Goal: Task Accomplishment & Management: Complete application form

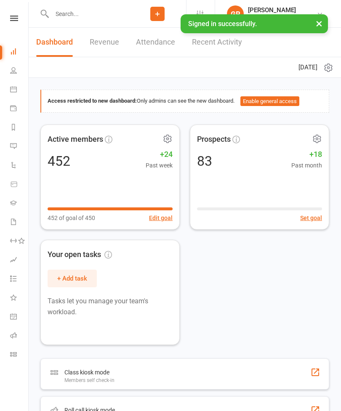
click at [116, 11] on input "text" at bounding box center [89, 14] width 80 height 12
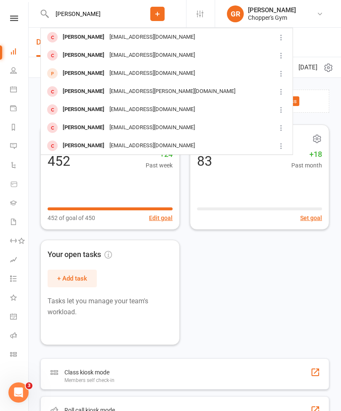
type input "[PERSON_NAME]"
click at [72, 72] on div "[PERSON_NAME]" at bounding box center [83, 73] width 47 height 12
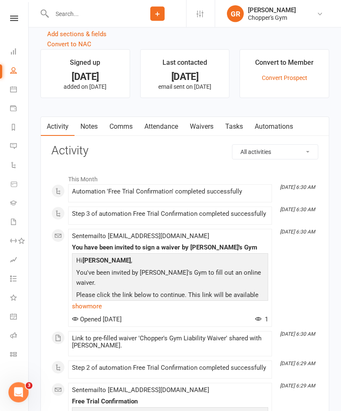
scroll to position [588, 0]
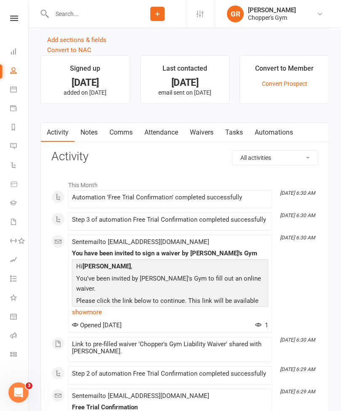
click at [103, 17] on input "text" at bounding box center [89, 14] width 80 height 12
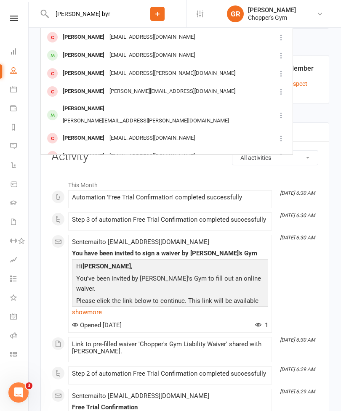
type input "[PERSON_NAME] byr"
click at [107, 35] on div "[EMAIL_ADDRESS][DOMAIN_NAME]" at bounding box center [152, 37] width 91 height 12
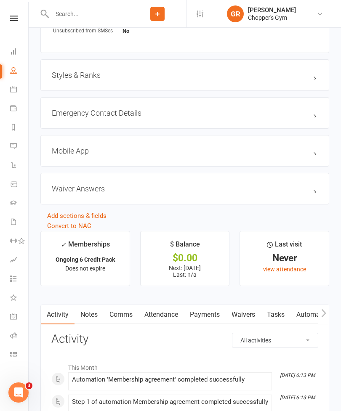
scroll to position [607, 0]
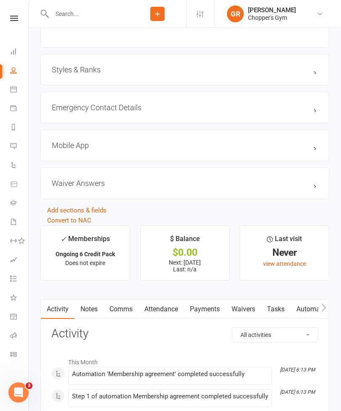
click at [251, 307] on link "Waivers" at bounding box center [243, 309] width 35 height 19
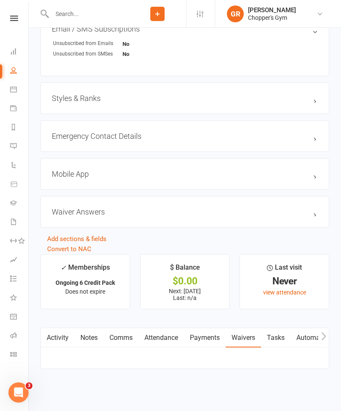
scroll to position [582, 0]
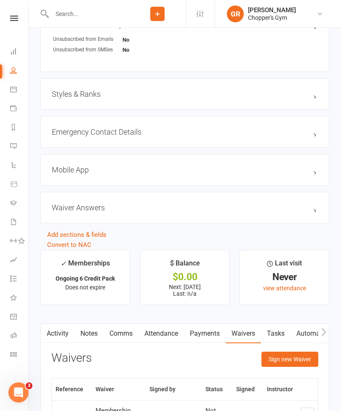
click at [249, 335] on link "Waivers" at bounding box center [243, 333] width 35 height 19
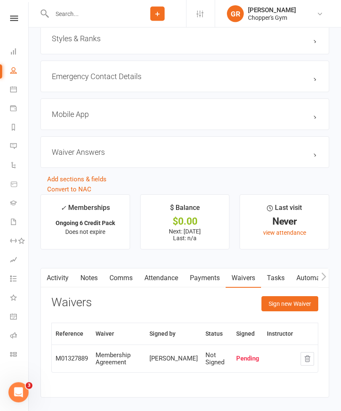
scroll to position [640, 0]
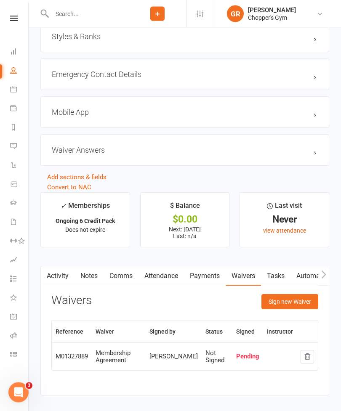
click at [290, 297] on button "Sign new Waiver" at bounding box center [289, 302] width 57 height 15
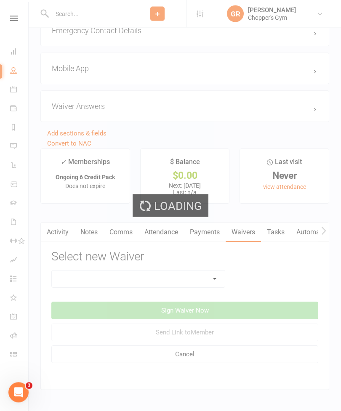
scroll to position [688, 0]
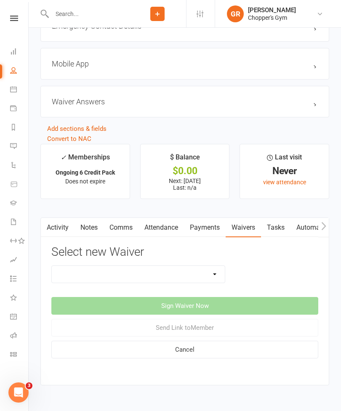
click at [217, 269] on select "12mth Up Front Membership Agreement Chopper's Gym Liability Waiver Chopper's Gy…" at bounding box center [138, 274] width 173 height 17
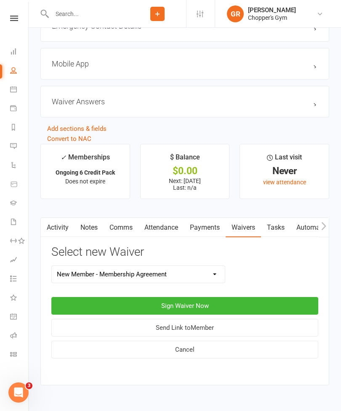
click at [219, 275] on select "12mth Up Front Membership Agreement Chopper's Gym Liability Waiver Chopper's Gy…" at bounding box center [138, 274] width 173 height 17
select select "13474"
click at [237, 304] on button "Sign Waiver Now" at bounding box center [184, 306] width 267 height 18
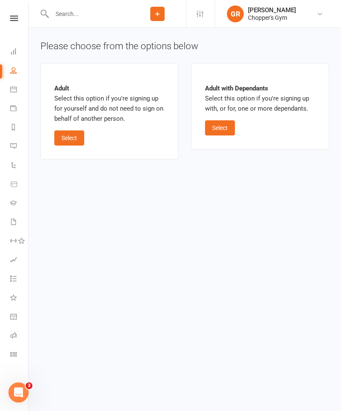
click at [61, 131] on button "Select" at bounding box center [69, 138] width 30 height 15
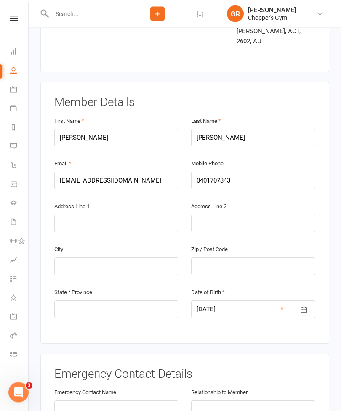
scroll to position [109, 0]
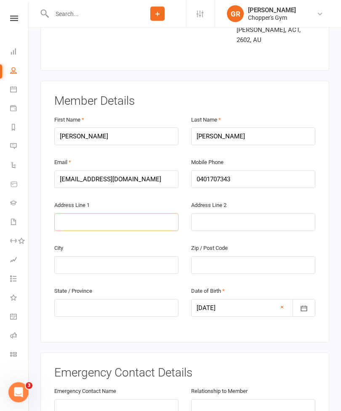
click at [117, 214] on input "text" at bounding box center [116, 223] width 124 height 18
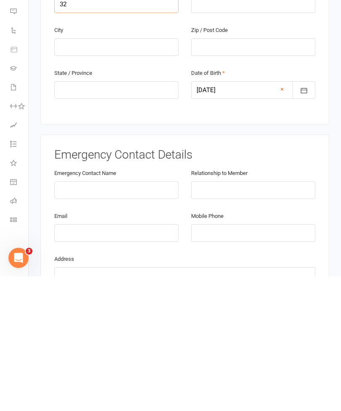
scroll to position [195, 0]
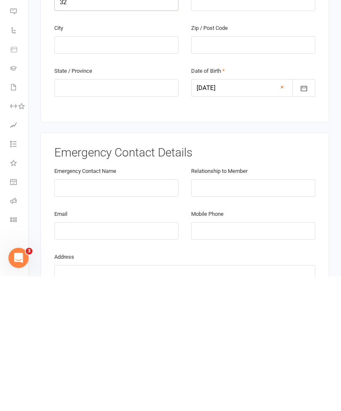
type input "32"
click at [141, 314] on input "text" at bounding box center [116, 323] width 124 height 18
type input "[PERSON_NAME]"
click at [237, 314] on input "text" at bounding box center [253, 323] width 124 height 18
type input "Dad"
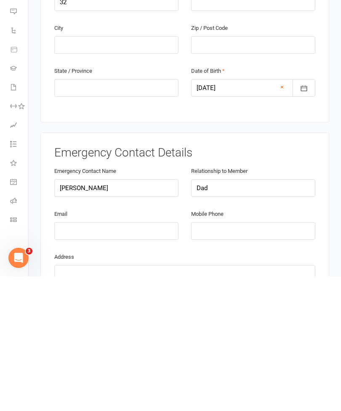
click at [227, 344] on div "Mobile Phone" at bounding box center [253, 359] width 124 height 31
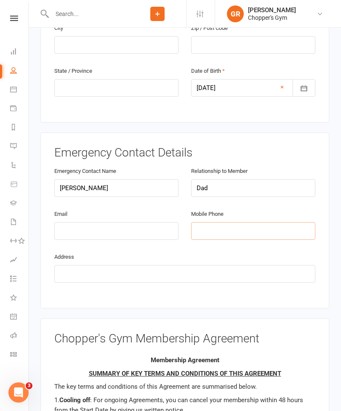
click at [238, 222] on input "tel" at bounding box center [253, 231] width 124 height 18
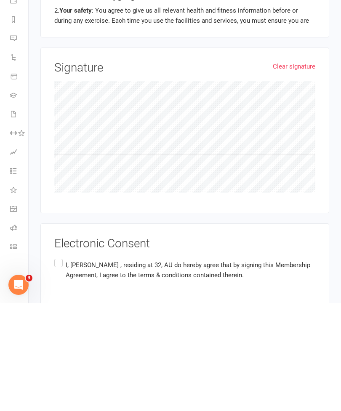
scroll to position [645, 0]
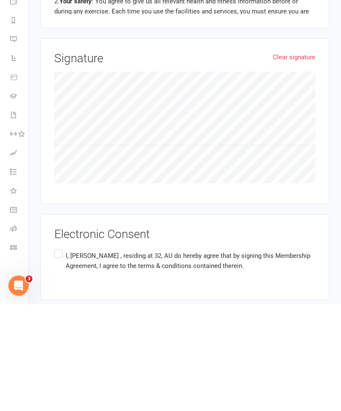
type input "0439400248"
click at [60, 335] on div "Electronic Consent I, [PERSON_NAME] , residing at 32, AU do hereby agree that b…" at bounding box center [184, 364] width 261 height 58
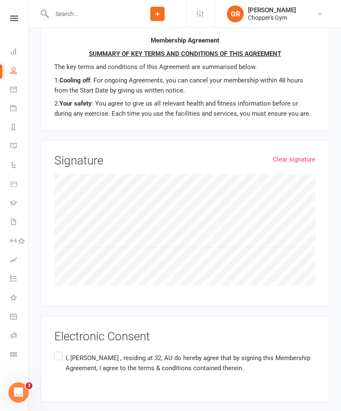
click at [57, 350] on label "I, [PERSON_NAME] , residing at 32, AU do hereby agree that by signing this Memb…" at bounding box center [184, 363] width 261 height 27
click at [57, 350] on input "I, [PERSON_NAME] , residing at 32, AU do hereby agree that by signing this Memb…" at bounding box center [56, 350] width 5 height 0
